Goal: Information Seeking & Learning: Learn about a topic

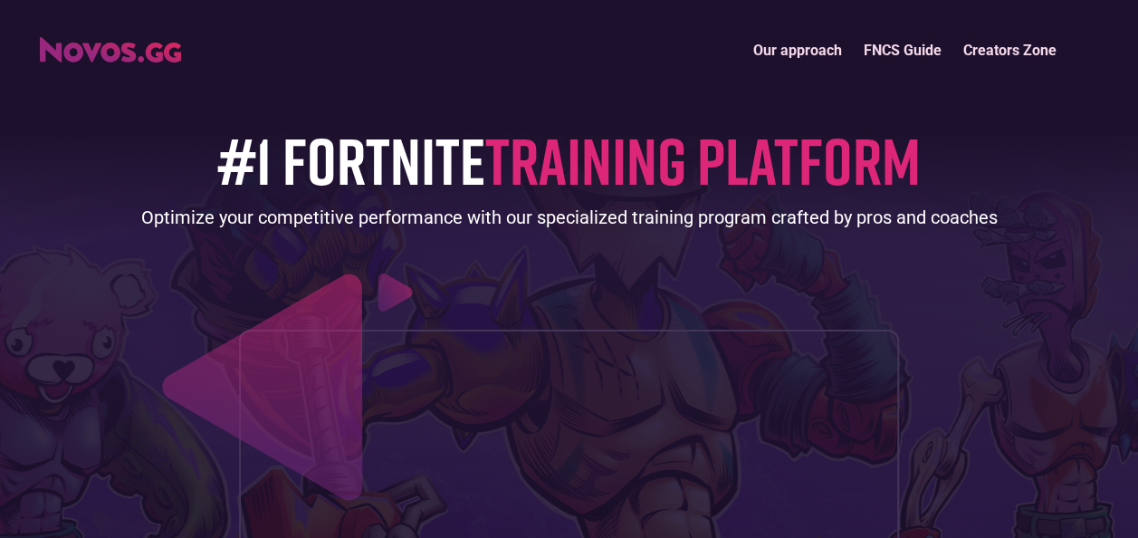
click at [824, 51] on link "Our approach" at bounding box center [797, 50] width 110 height 39
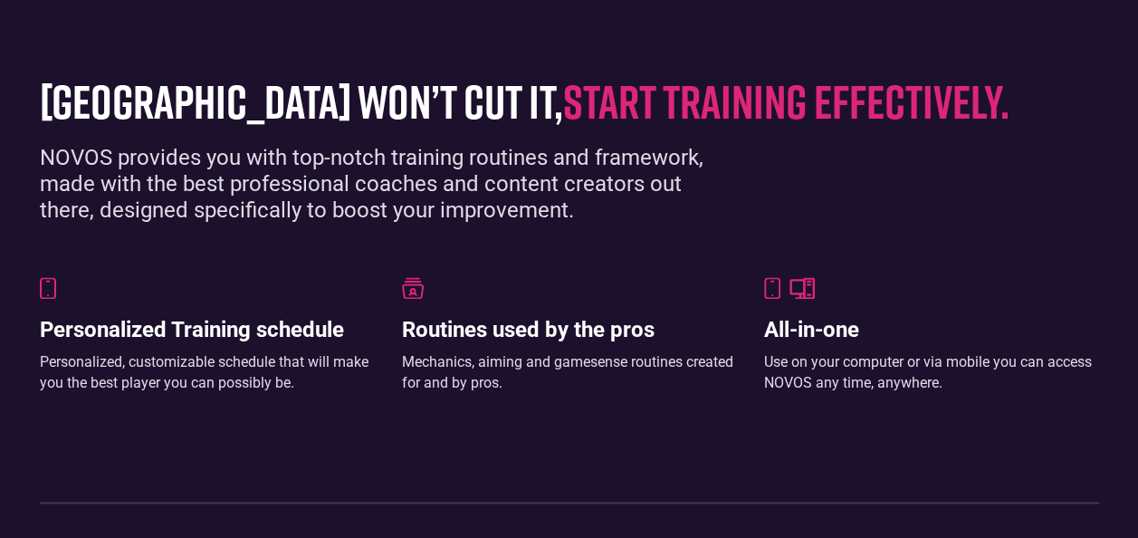
scroll to position [1150, 0]
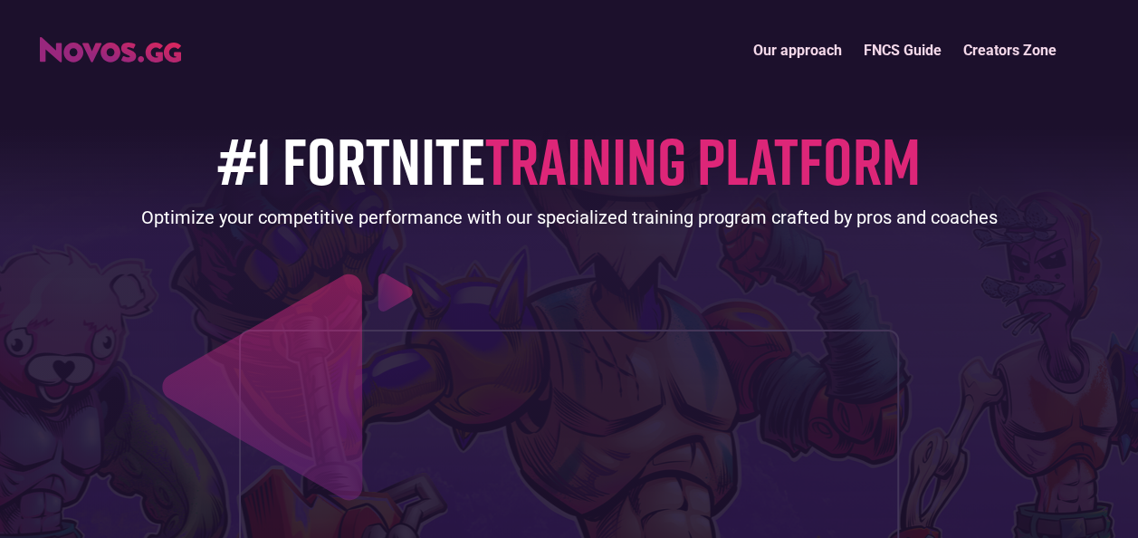
click at [896, 57] on link "FNCS Guide" at bounding box center [903, 50] width 100 height 39
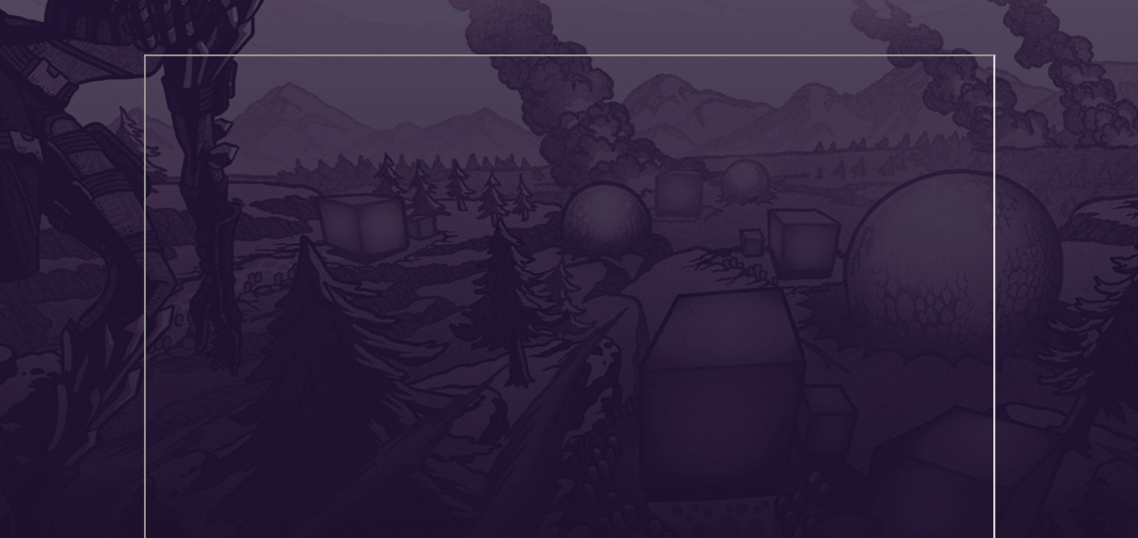
scroll to position [362, 0]
